Goal: Task Accomplishment & Management: Complete application form

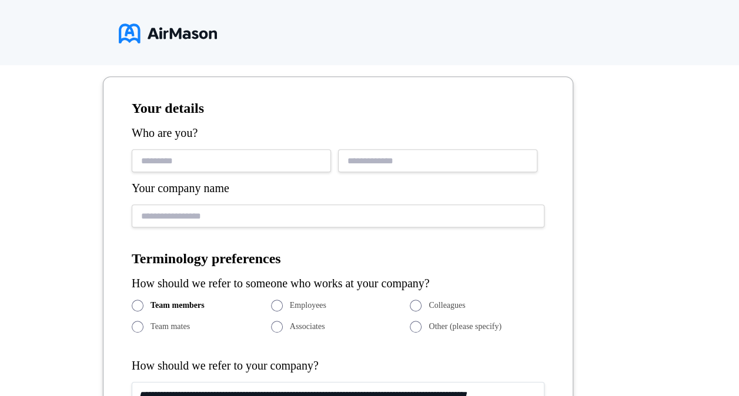
drag, startPoint x: 0, startPoint y: 0, endPoint x: 201, endPoint y: 156, distance: 254.9
click at [201, 156] on input "text" at bounding box center [231, 160] width 199 height 23
type input "**********"
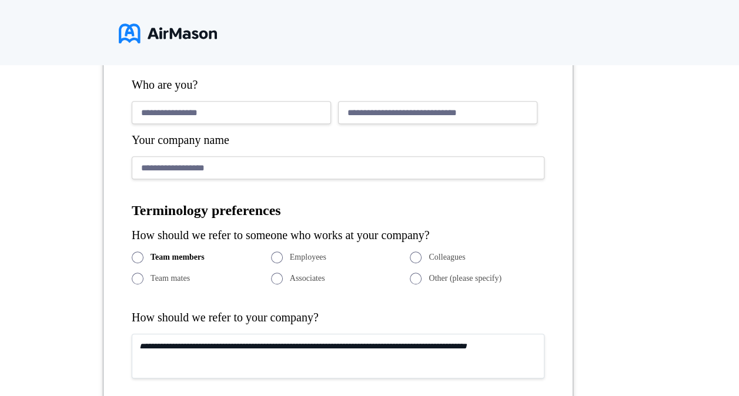
scroll to position [307, 0]
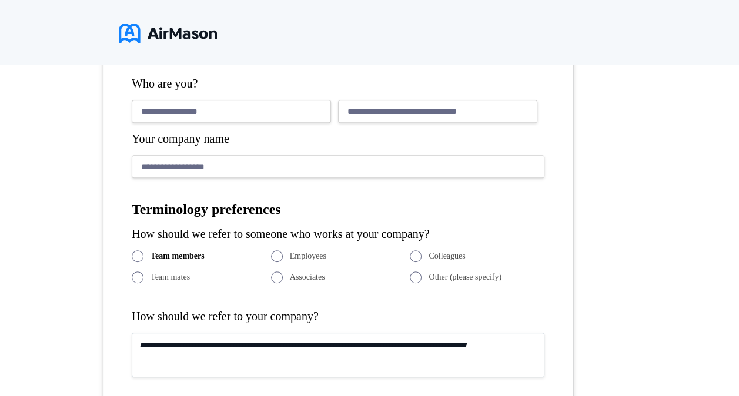
click at [222, 333] on textarea at bounding box center [338, 355] width 413 height 45
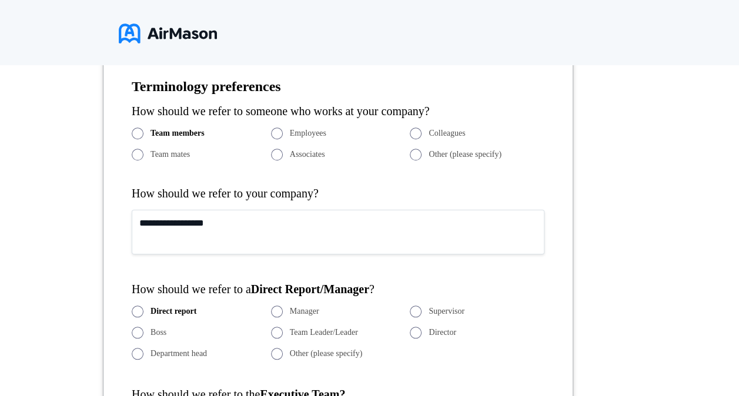
scroll to position [432, 0]
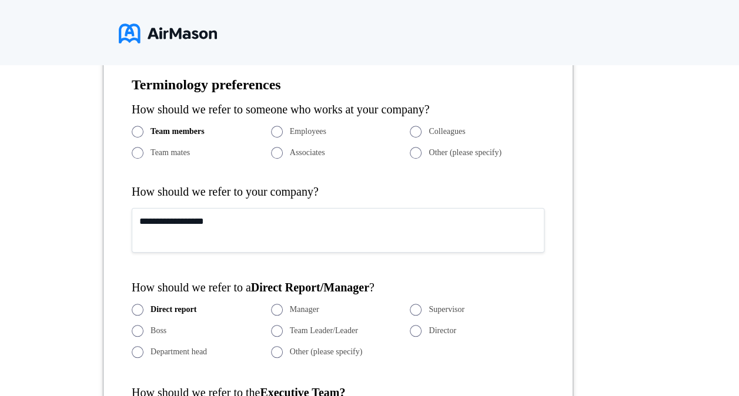
type textarea "**********"
click at [280, 304] on span at bounding box center [277, 310] width 12 height 12
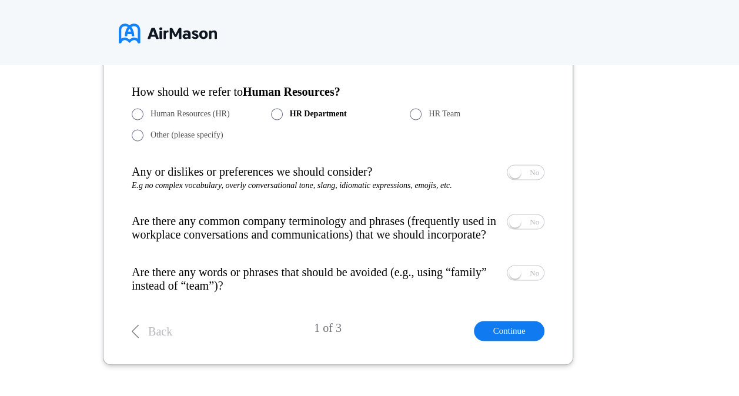
scroll to position [818, 0]
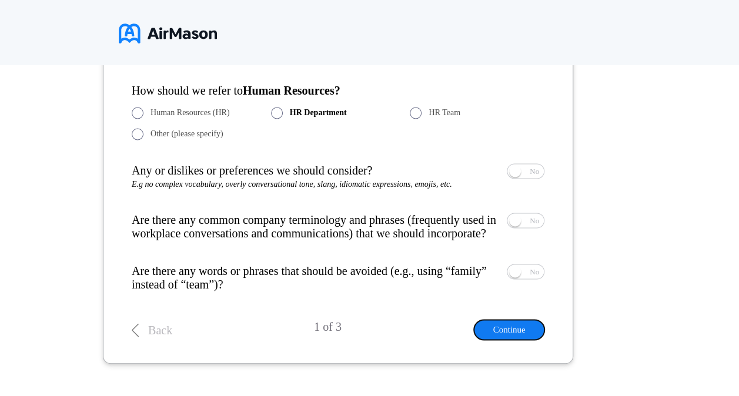
click at [513, 328] on button "Continue" at bounding box center [509, 329] width 71 height 19
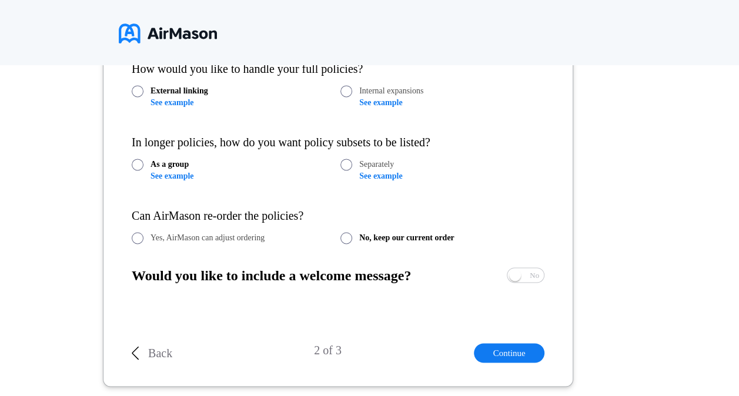
scroll to position [258, 0]
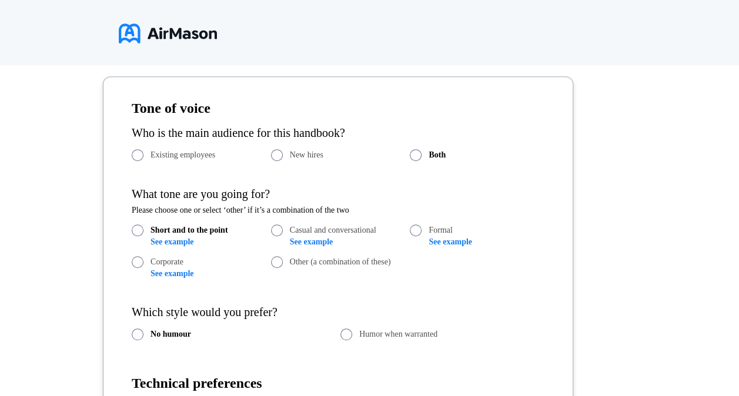
click at [278, 225] on span at bounding box center [277, 231] width 12 height 12
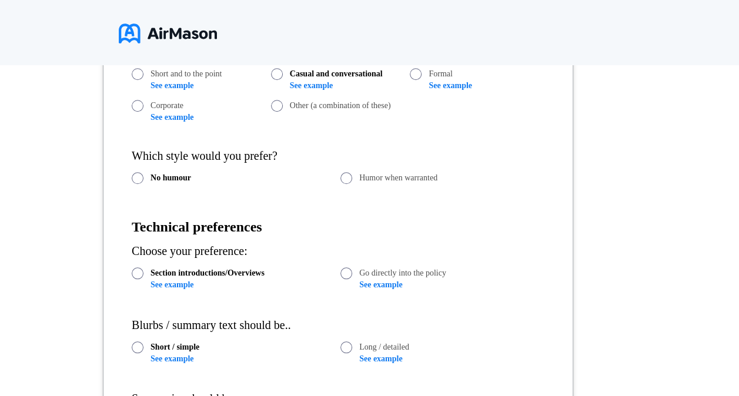
scroll to position [415, 0]
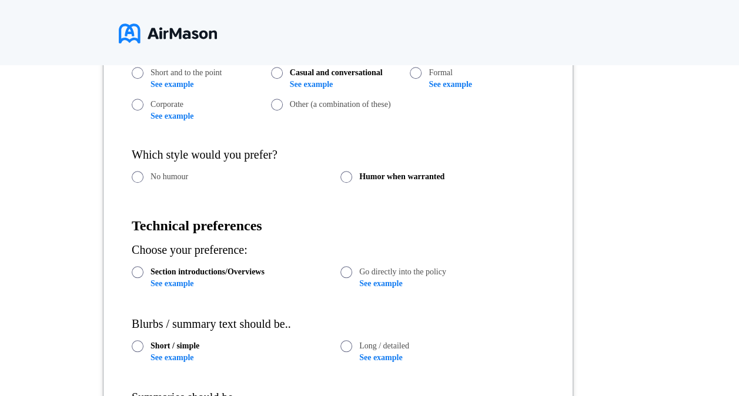
click at [481, 255] on div "Choose your preference:" at bounding box center [338, 251] width 413 height 14
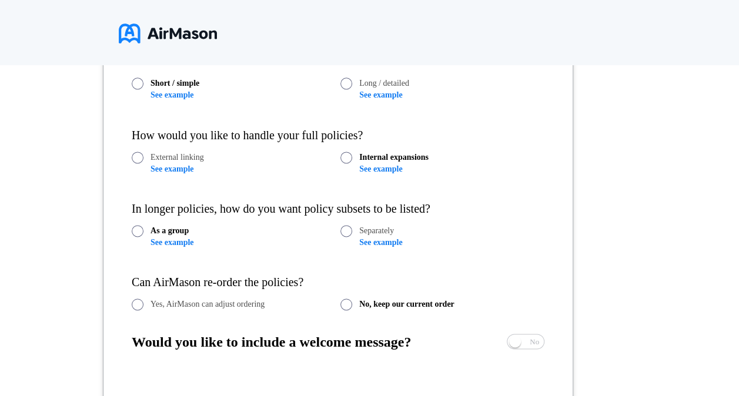
scroll to position [753, 0]
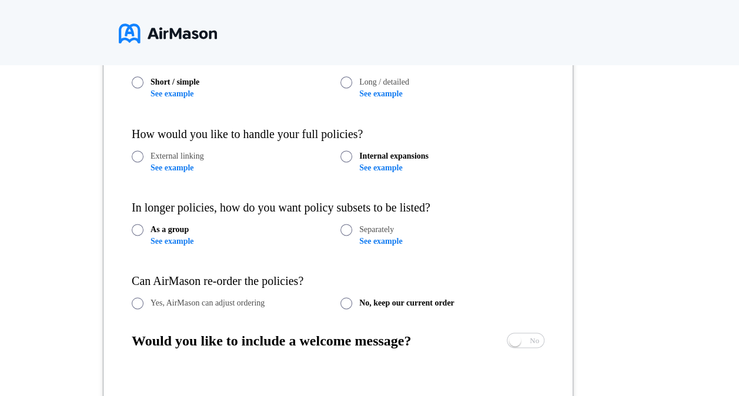
click at [176, 241] on link "See example" at bounding box center [172, 241] width 43 height 9
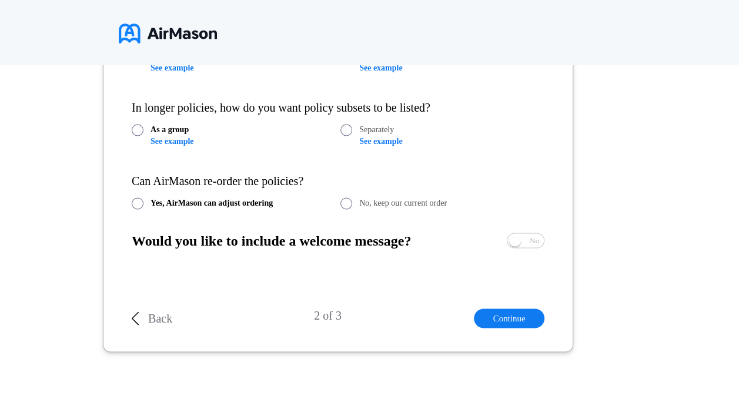
scroll to position [854, 0]
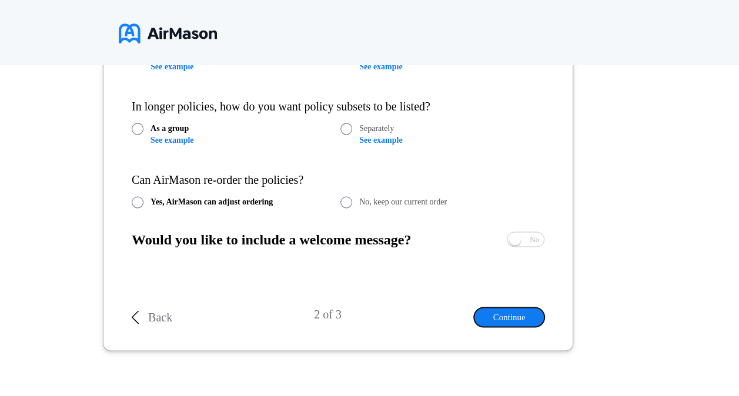
click at [503, 322] on button "Continue" at bounding box center [509, 317] width 71 height 19
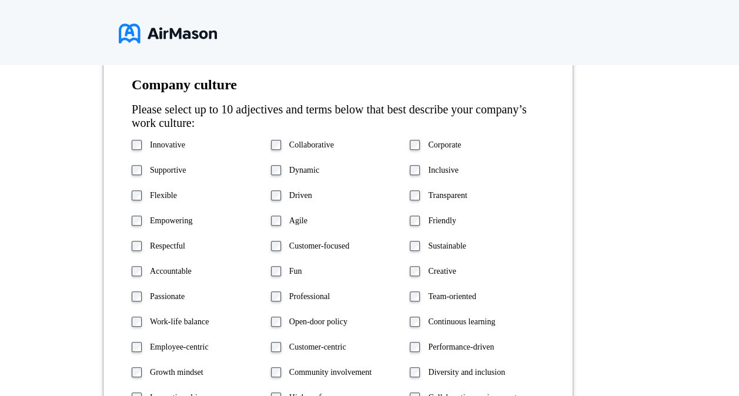
scroll to position [282, 0]
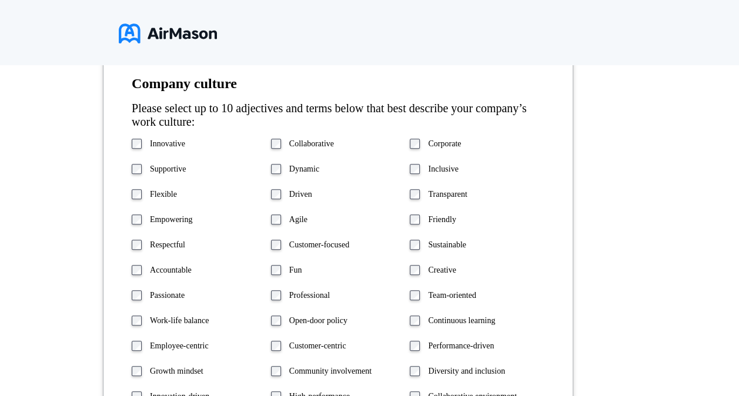
click at [133, 148] on div "Innovative" at bounding box center [199, 143] width 135 height 11
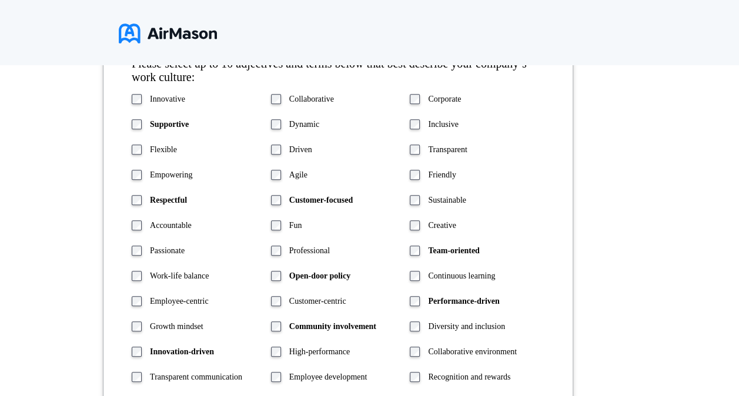
scroll to position [328, 0]
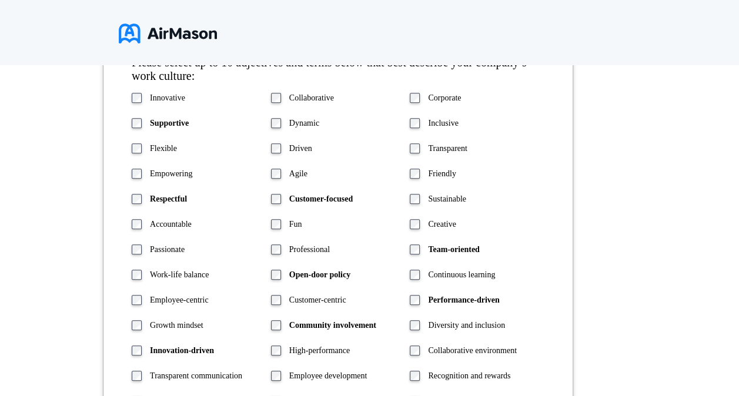
click at [538, 241] on div "Innovative Collaborative Corporate Supportive Dynamic Inclusive Flexible Driven…" at bounding box center [338, 264] width 413 height 345
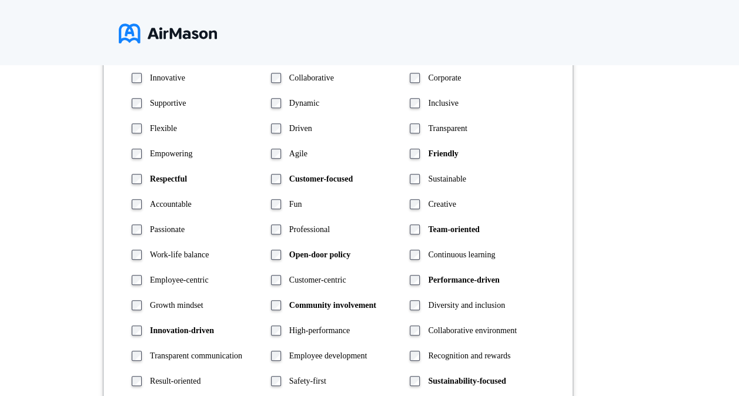
scroll to position [349, 0]
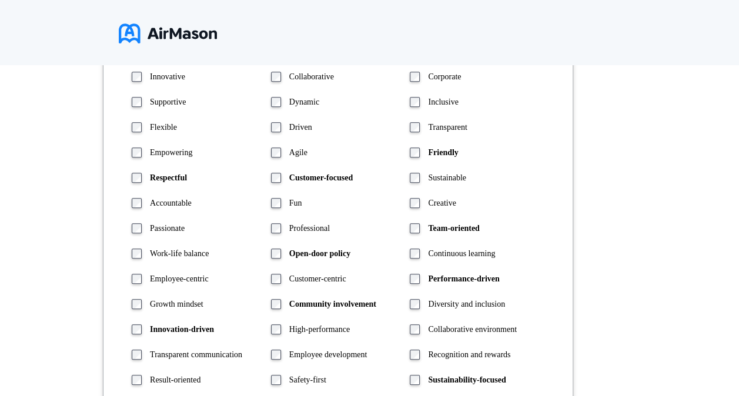
click at [546, 192] on form "**********" at bounding box center [338, 352] width 471 height 735
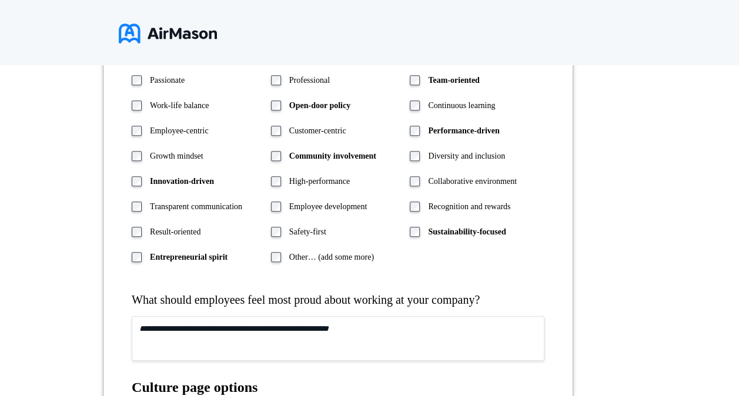
scroll to position [499, 0]
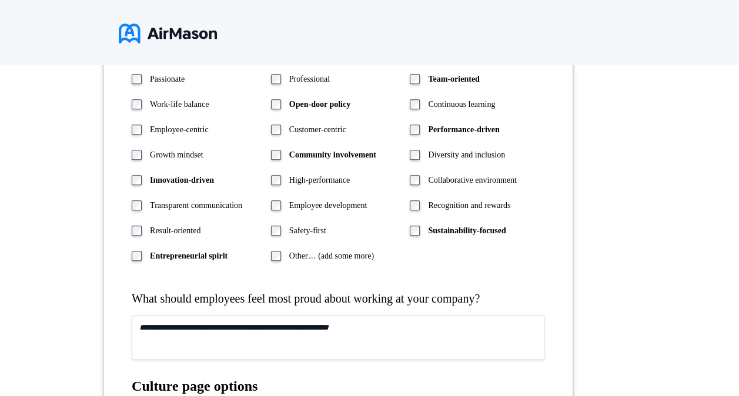
click at [141, 323] on textarea at bounding box center [338, 337] width 413 height 45
click at [142, 328] on textarea at bounding box center [338, 337] width 413 height 45
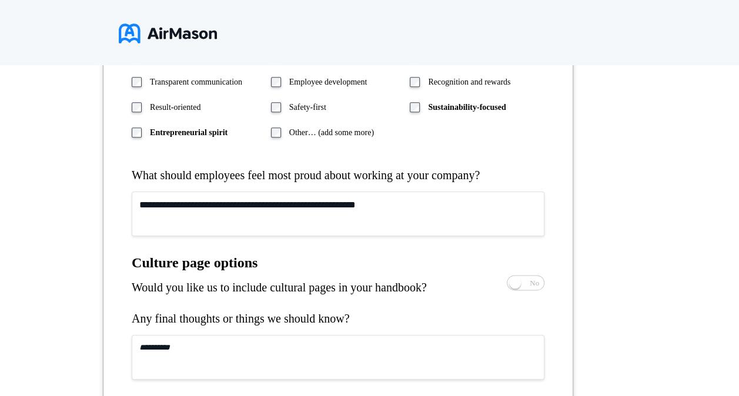
scroll to position [624, 0]
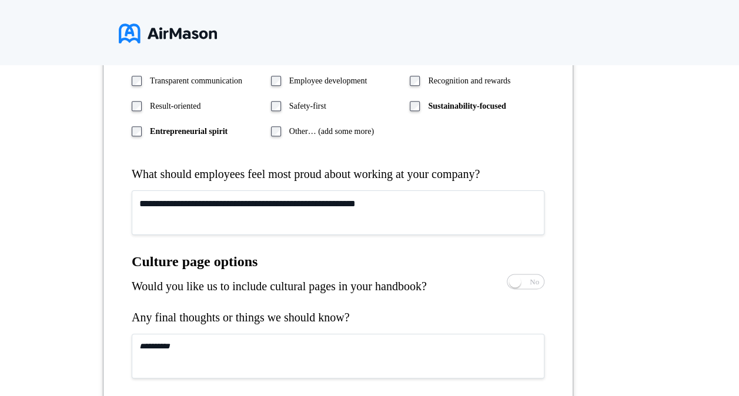
type textarea "**********"
click at [425, 350] on textarea at bounding box center [338, 356] width 413 height 45
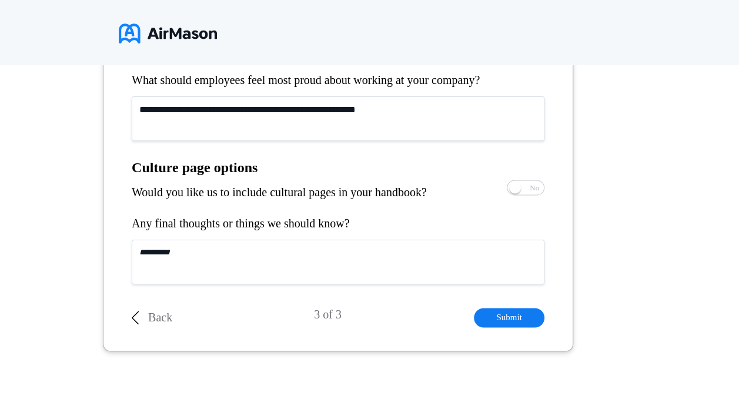
scroll to position [717, 0]
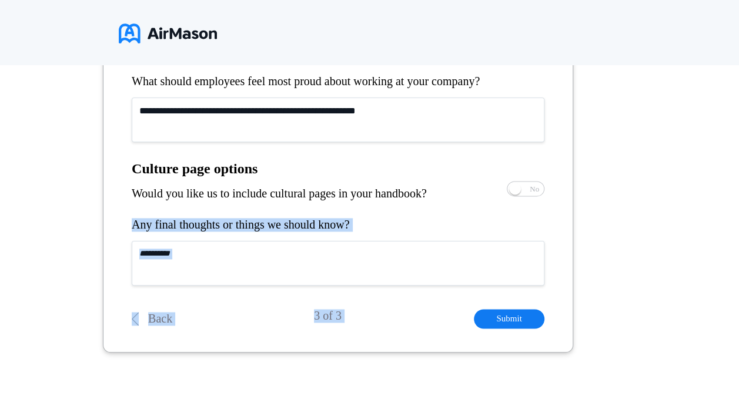
drag, startPoint x: 425, startPoint y: 350, endPoint x: 420, endPoint y: 261, distance: 89.0
click at [419, 258] on textarea at bounding box center [338, 263] width 413 height 45
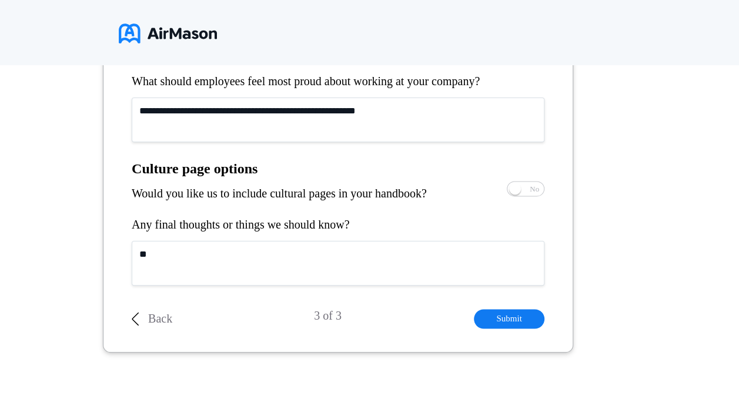
type textarea "*"
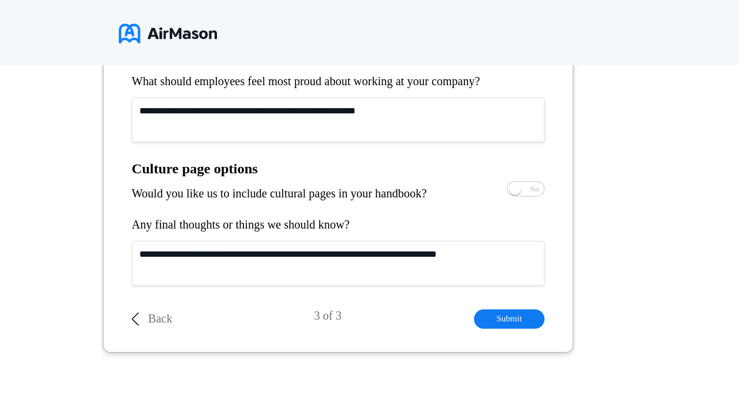
click at [449, 255] on textarea "**********" at bounding box center [338, 263] width 413 height 45
type textarea "**********"
click at [496, 319] on button "Submit" at bounding box center [509, 318] width 71 height 19
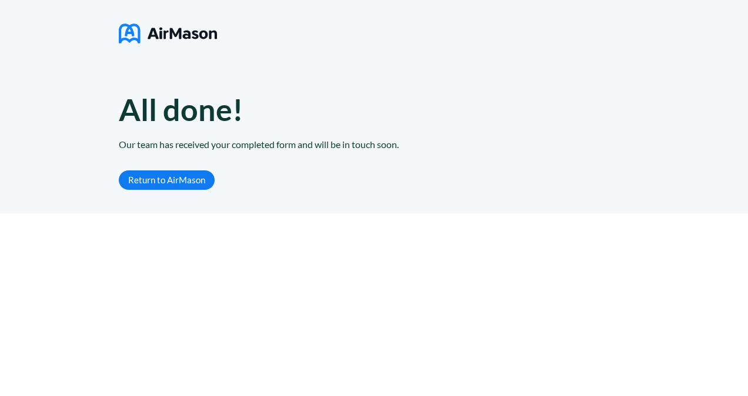
click at [184, 175] on link "Return to AirMason" at bounding box center [167, 180] width 96 height 19
